Goal: Task Accomplishment & Management: Manage account settings

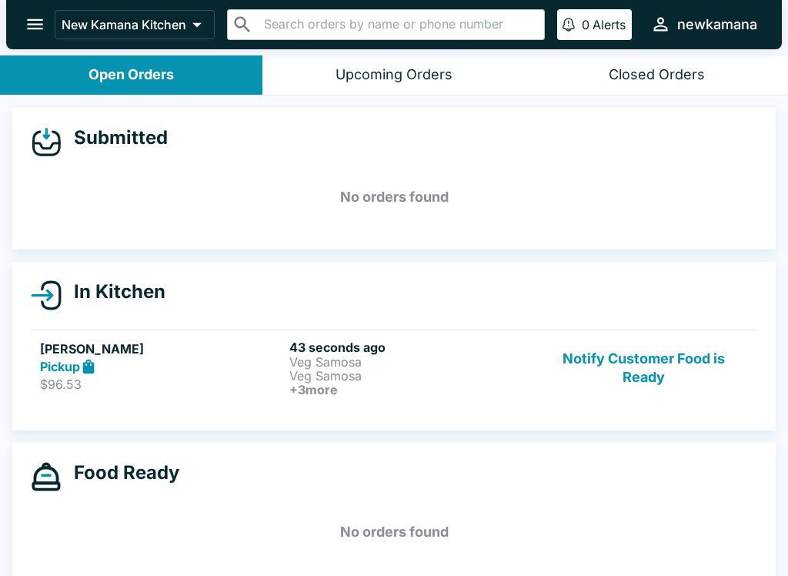
click at [324, 366] on p "Veg Samosa" at bounding box center [410, 362] width 243 height 14
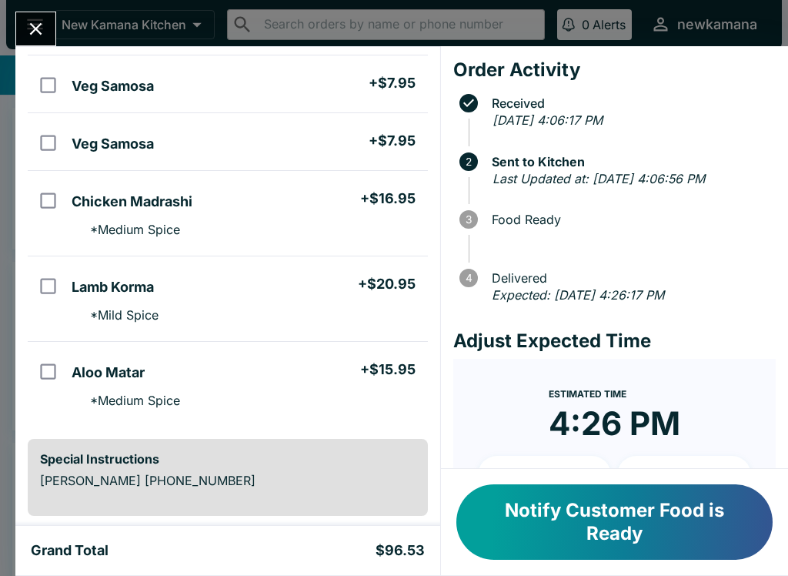
scroll to position [126, 0]
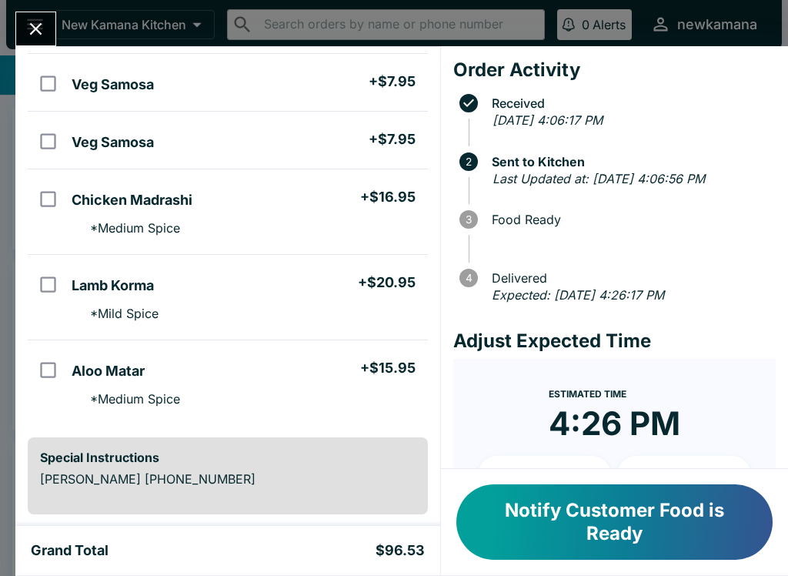
click at [33, 32] on icon "Close" at bounding box center [36, 29] width 12 height 12
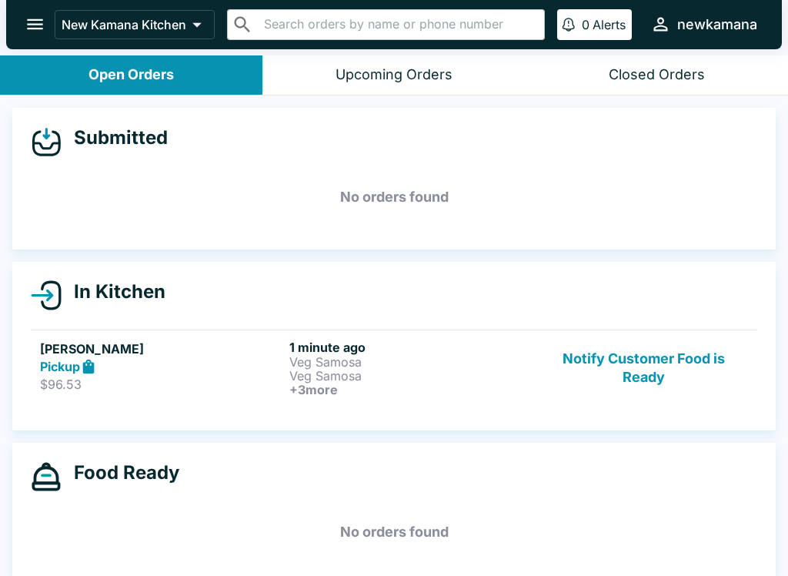
click at [35, 33] on icon "open drawer" at bounding box center [35, 24] width 21 height 21
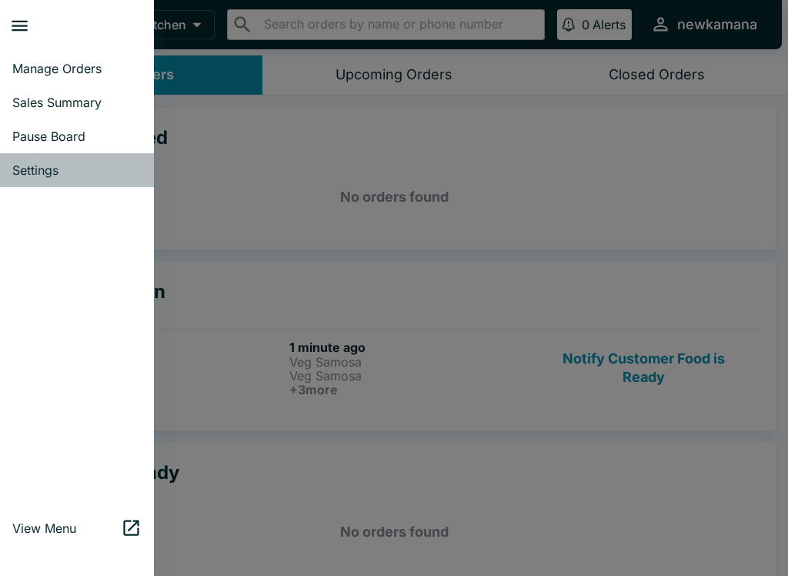
click at [52, 169] on span "Settings" at bounding box center [76, 169] width 129 height 15
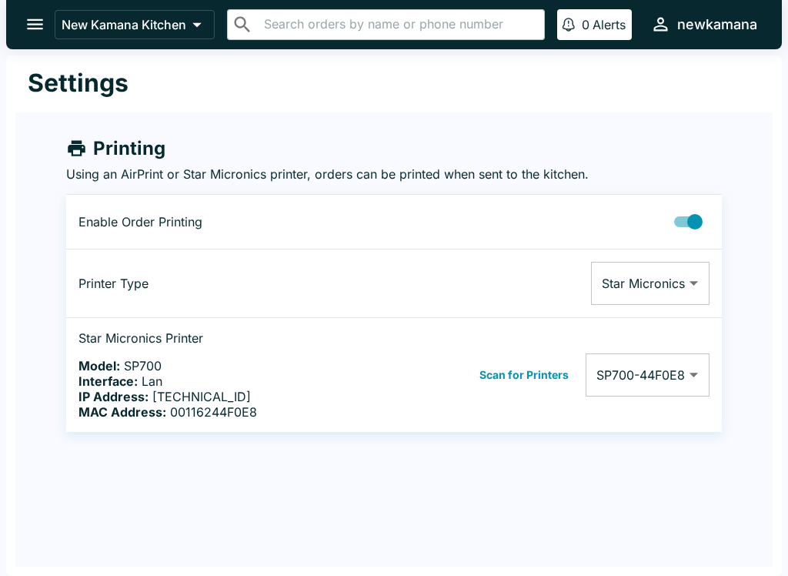
click at [695, 228] on input "Printing Enabled" at bounding box center [695, 221] width 88 height 29
click at [690, 222] on input "Printing Enabled" at bounding box center [680, 221] width 88 height 29
checkbox input "true"
click at [687, 282] on body "New Kamana Kitchen ​ ​ 0 Alerts newkamana Settings Printing Using an AirPrint o…" at bounding box center [394, 288] width 788 height 576
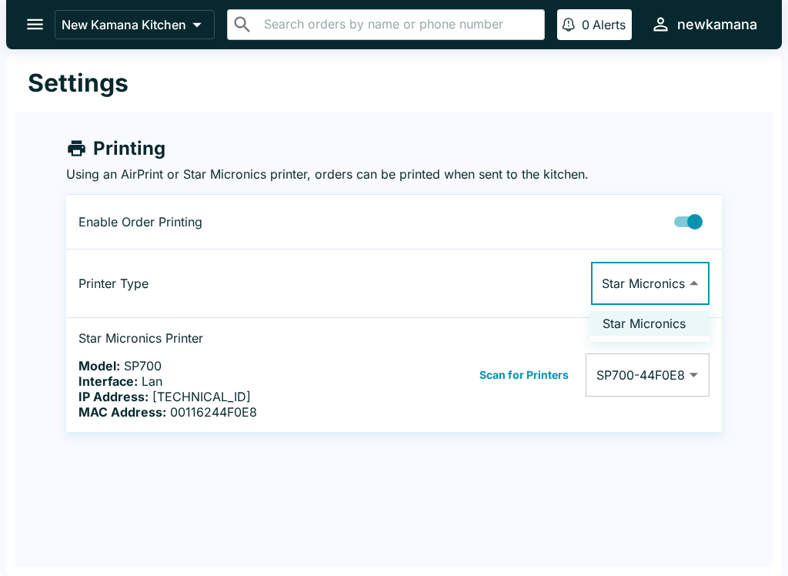
click at [657, 322] on li "Star Micronics" at bounding box center [649, 323] width 119 height 25
click at [683, 377] on body "New Kamana Kitchen ​ ​ 0 Alerts newkamana Settings Printing Using an AirPrint o…" at bounding box center [394, 288] width 788 height 576
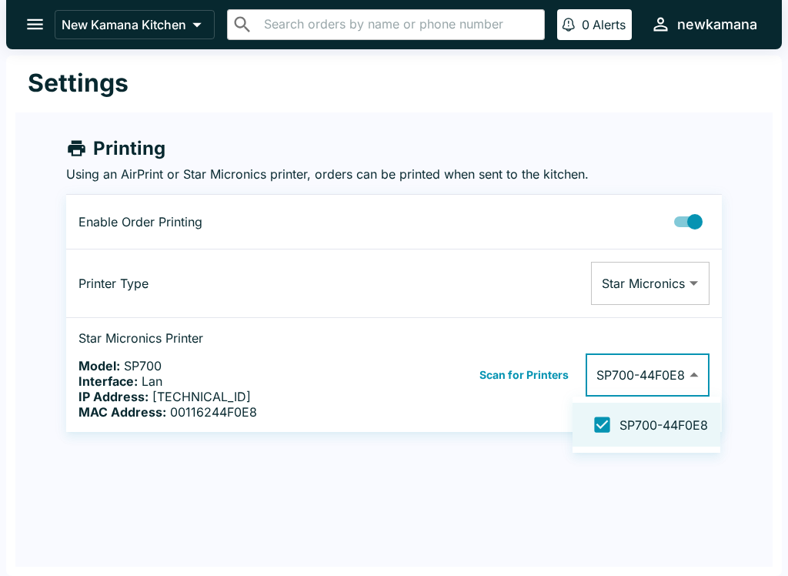
click at [606, 427] on input "checkbox" at bounding box center [602, 424] width 35 height 35
checkbox input "false"
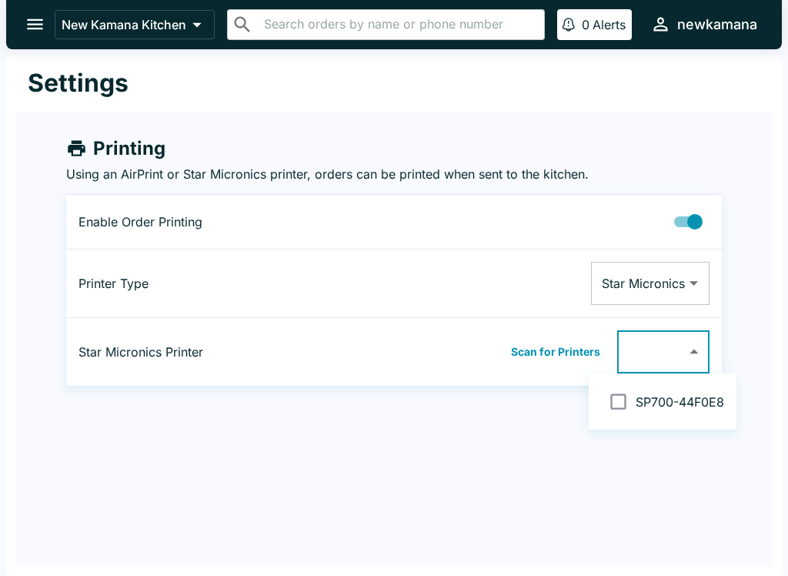
click at [614, 404] on input "checkbox" at bounding box center [618, 401] width 35 height 35
checkbox input "false"
type input "00116244F0E8"
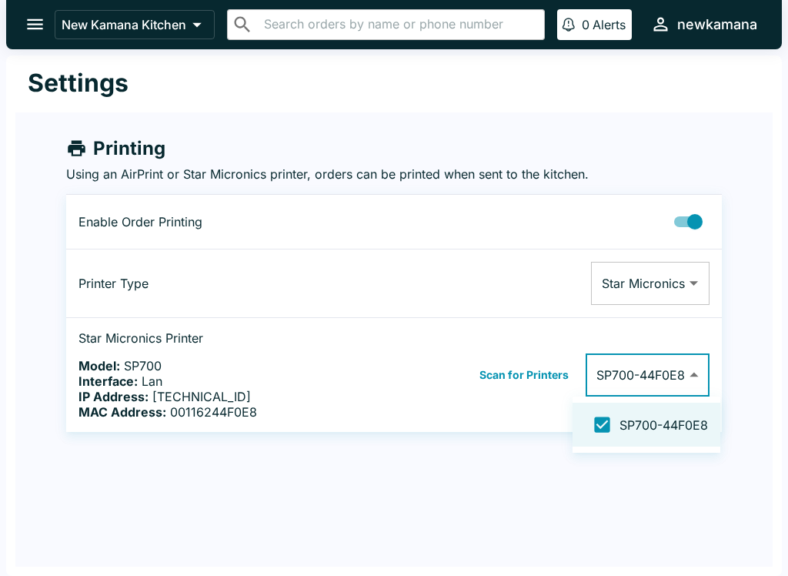
click at [606, 420] on input "checkbox" at bounding box center [602, 424] width 35 height 35
checkbox input "false"
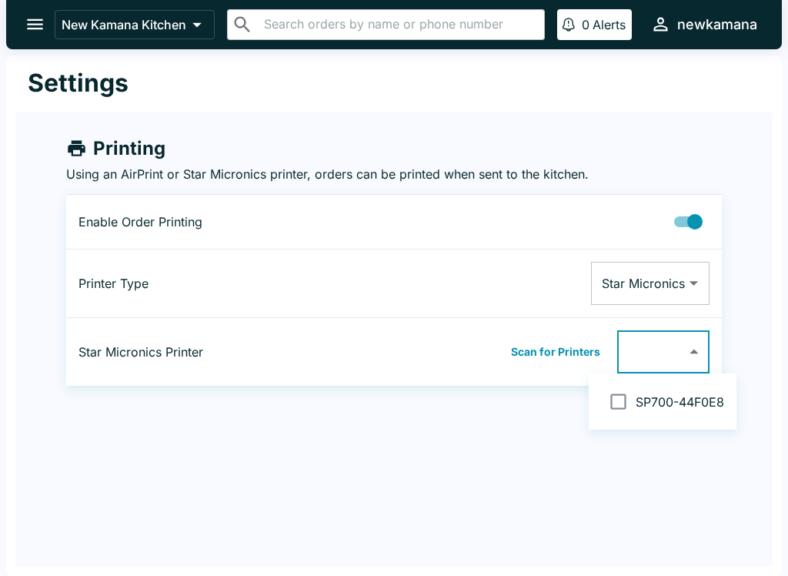
click at [554, 349] on div at bounding box center [394, 288] width 788 height 576
click at [566, 356] on button "Scan for Printers" at bounding box center [555, 351] width 99 height 23
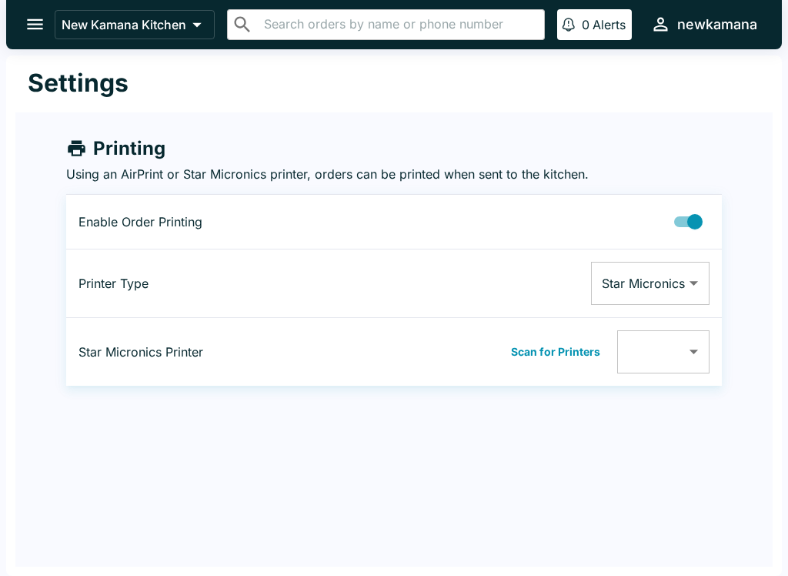
click at [709, 348] on body "New Kamana Kitchen ​ ​ 0 Alerts newkamana Settings Printing Using an AirPrint o…" at bounding box center [394, 288] width 788 height 576
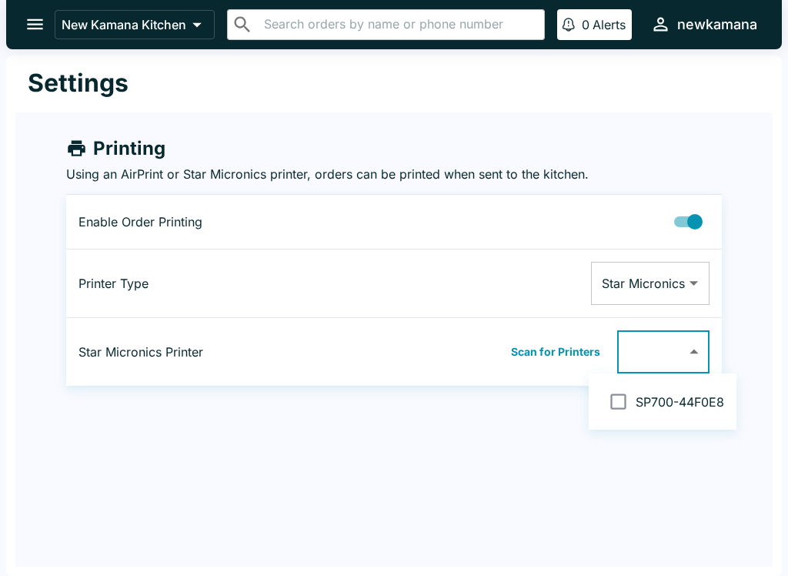
click at [633, 406] on input "checkbox" at bounding box center [618, 401] width 35 height 35
checkbox input "false"
type input "00116244F0E8"
checkbox input "true"
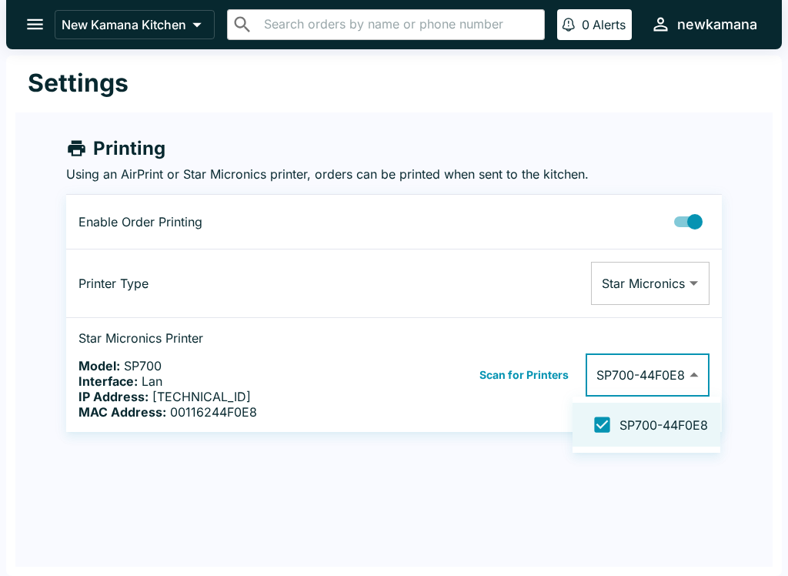
click at [526, 379] on div at bounding box center [394, 288] width 788 height 576
click at [524, 369] on button "Scan for Printers" at bounding box center [524, 374] width 99 height 23
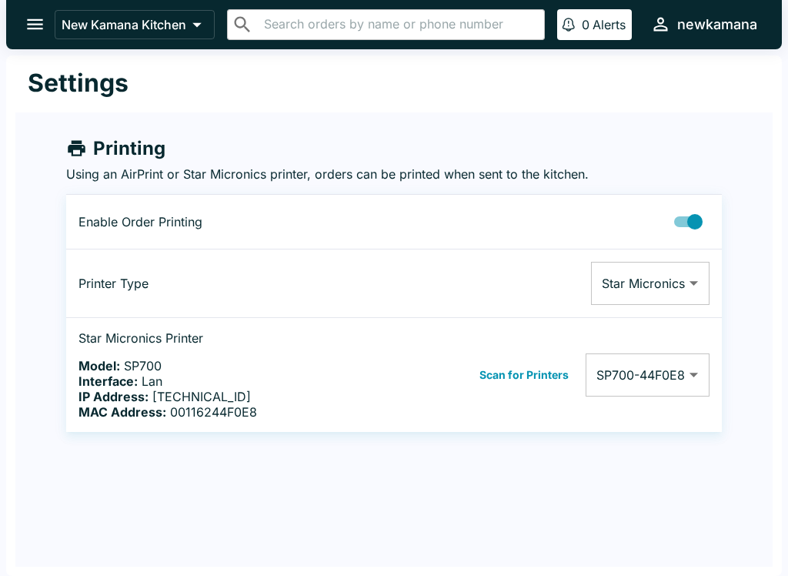
click at [37, 34] on icon "open drawer" at bounding box center [35, 24] width 21 height 21
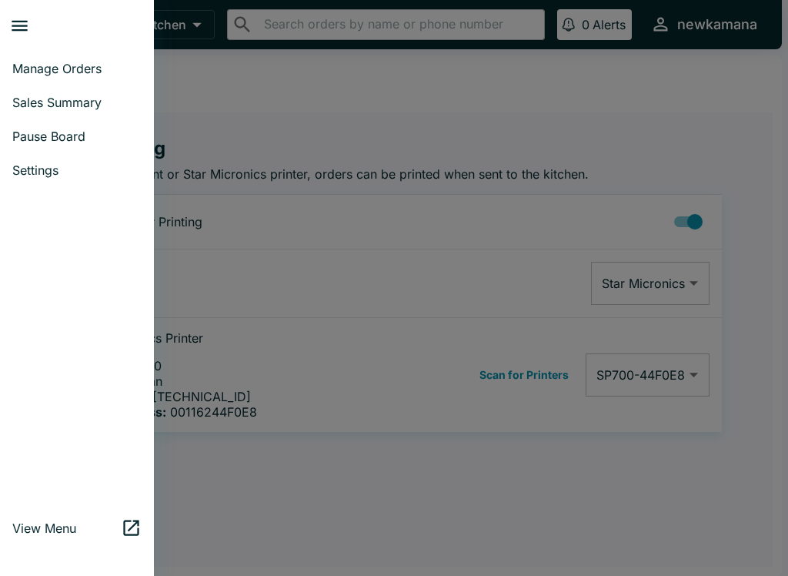
click at [58, 66] on span "Manage Orders" at bounding box center [76, 68] width 129 height 15
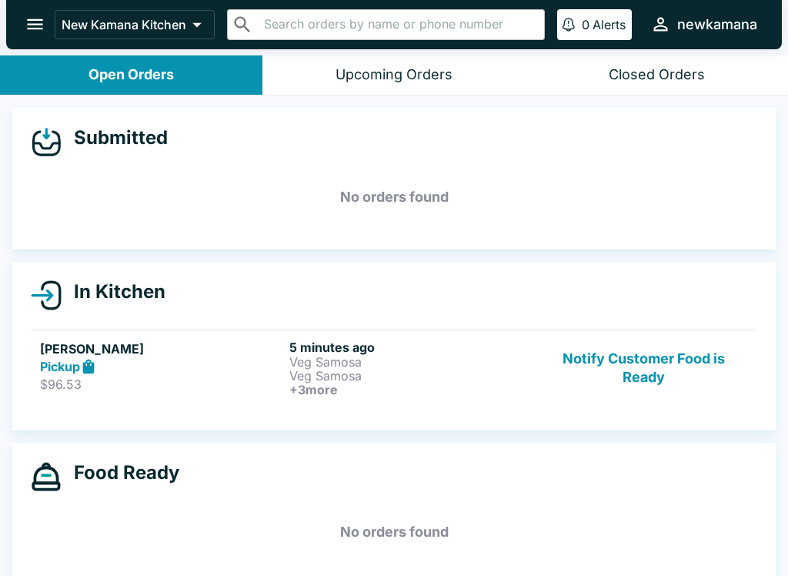
click at [332, 364] on p "Veg Samosa" at bounding box center [410, 362] width 243 height 14
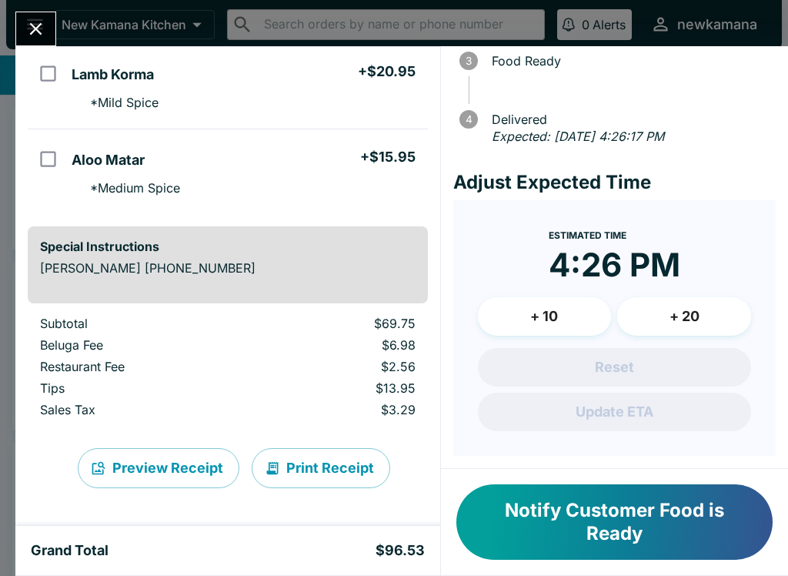
scroll to position [337, 0]
click at [325, 480] on button "Print Receipt" at bounding box center [321, 468] width 139 height 40
click at [316, 476] on button "Print Receipt" at bounding box center [321, 468] width 139 height 40
click at [38, 41] on button "Close" at bounding box center [35, 28] width 39 height 33
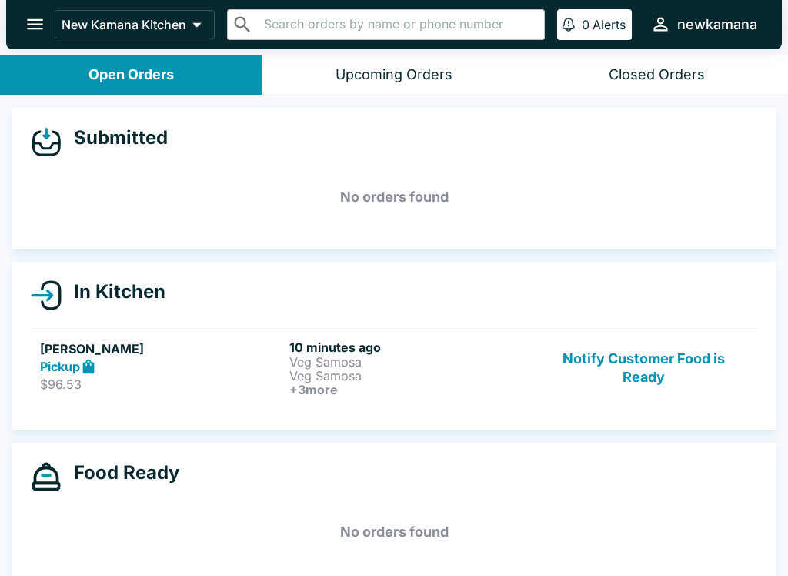
click at [319, 356] on p "Veg Samosa" at bounding box center [410, 362] width 243 height 14
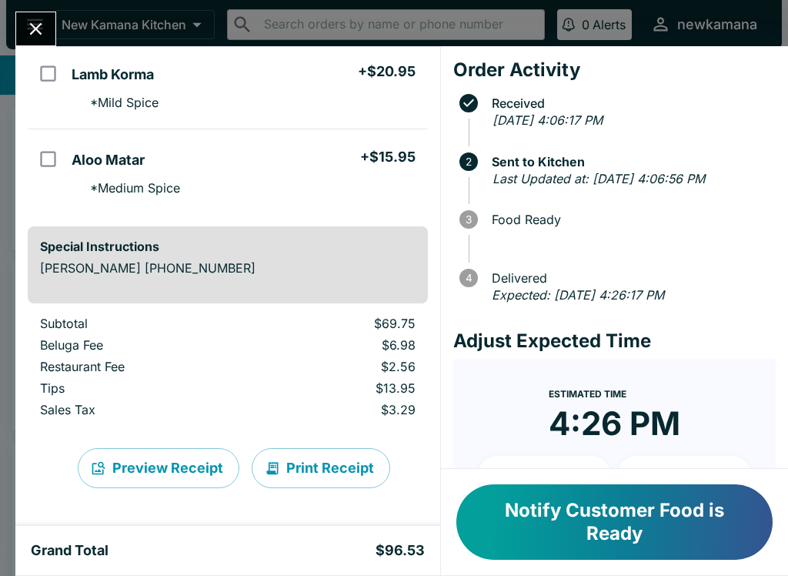
scroll to position [337, 0]
click at [323, 473] on button "Print Receipt" at bounding box center [321, 468] width 139 height 40
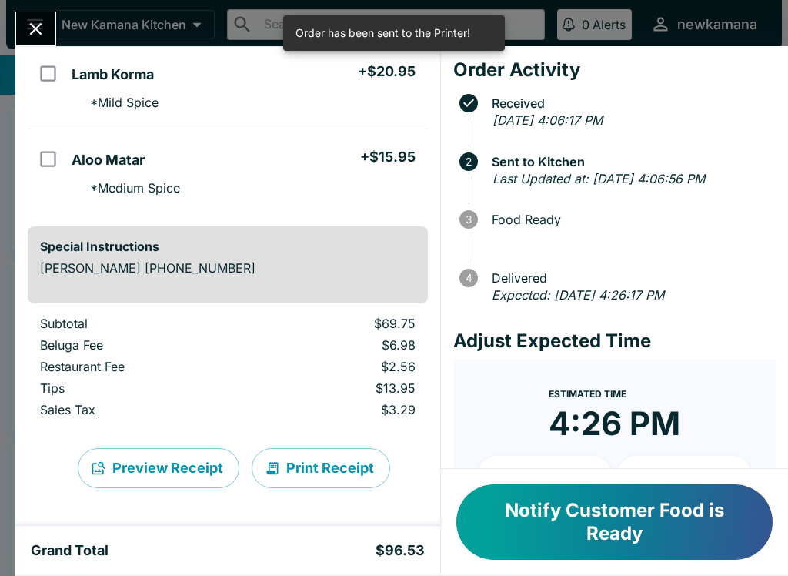
click at [37, 35] on icon "Close" at bounding box center [35, 28] width 21 height 21
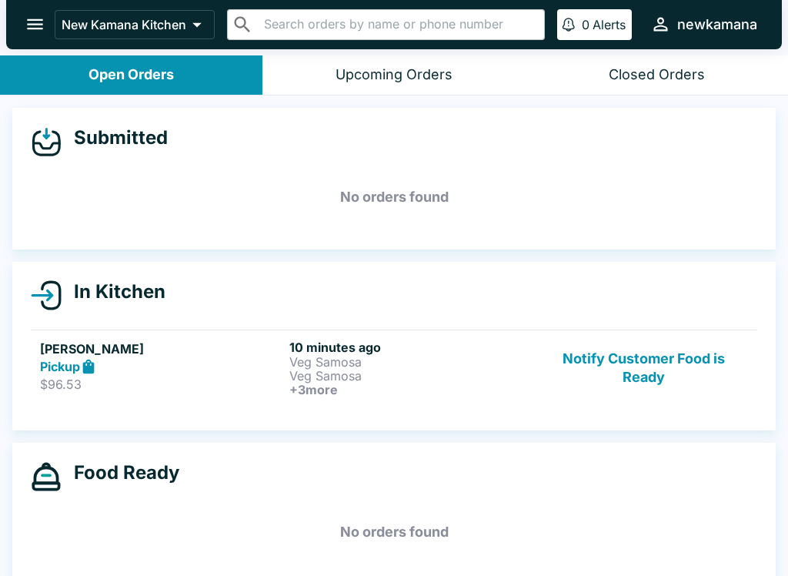
click at [616, 359] on button "Notify Customer Food is Ready" at bounding box center [643, 367] width 209 height 57
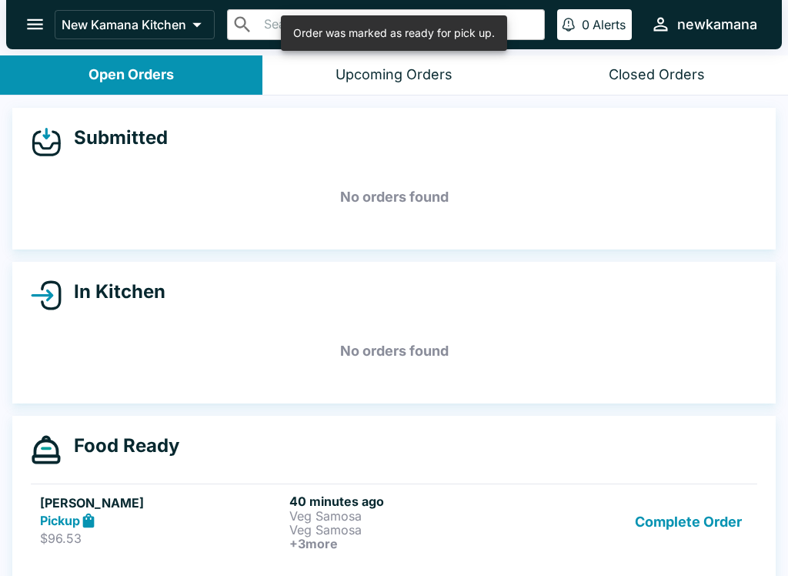
click at [690, 517] on button "Complete Order" at bounding box center [688, 521] width 119 height 57
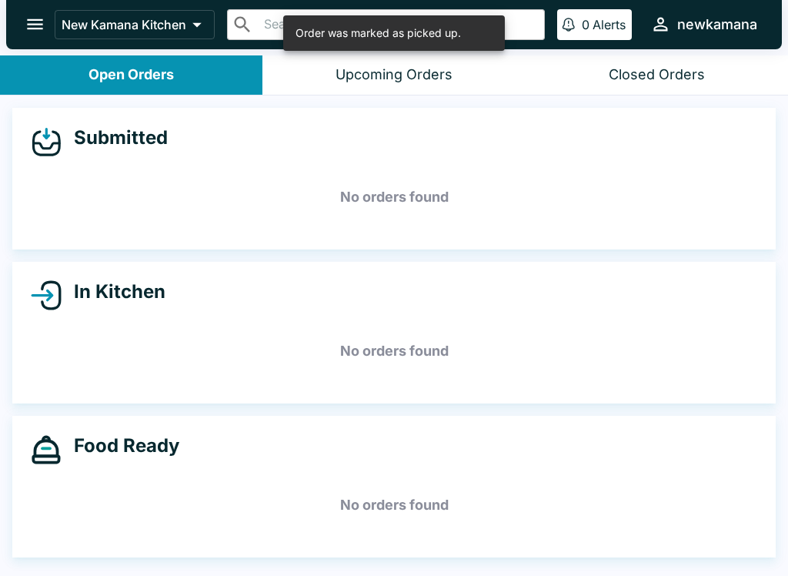
scroll to position [2, 0]
